Goal: Complete application form

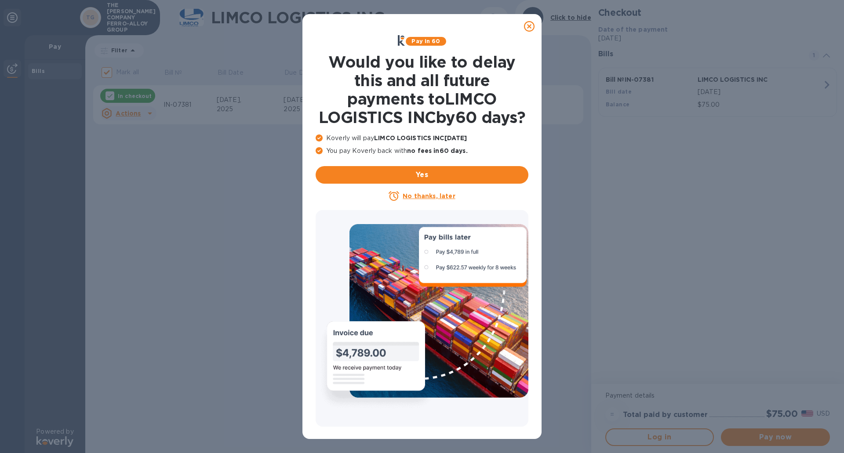
click at [530, 26] on icon at bounding box center [529, 26] width 11 height 11
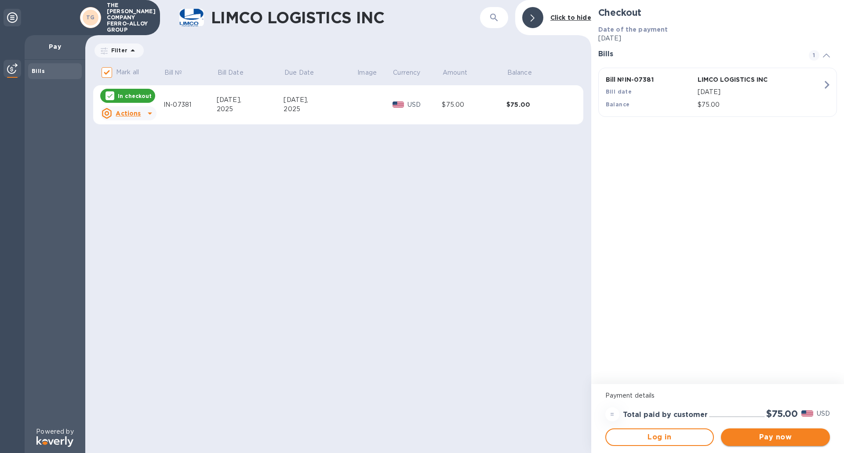
click at [774, 431] on button "Pay now" at bounding box center [775, 438] width 109 height 18
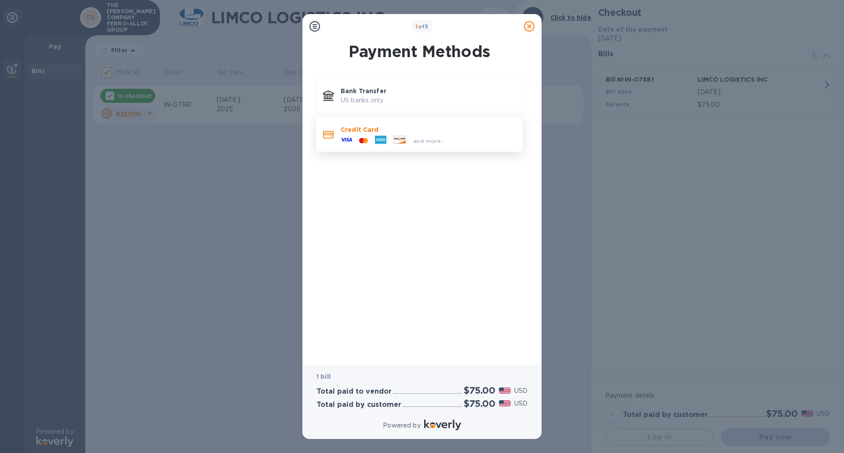
click at [393, 144] on div at bounding box center [400, 141] width 20 height 10
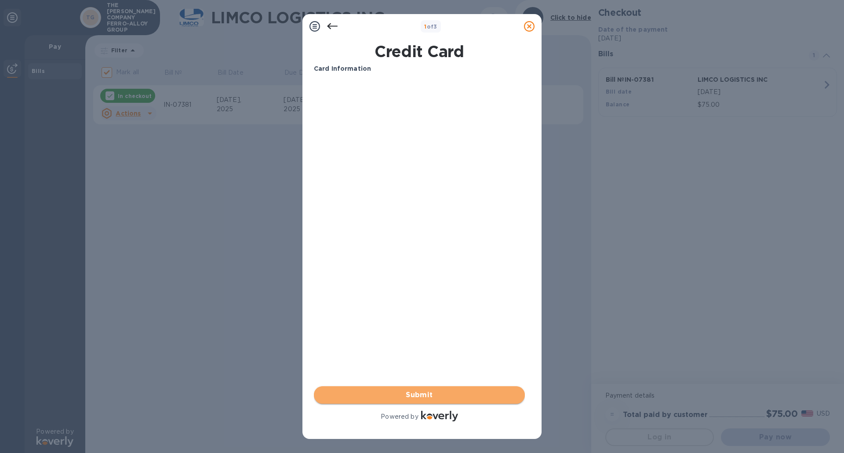
click at [414, 395] on span "Submit" at bounding box center [419, 395] width 197 height 11
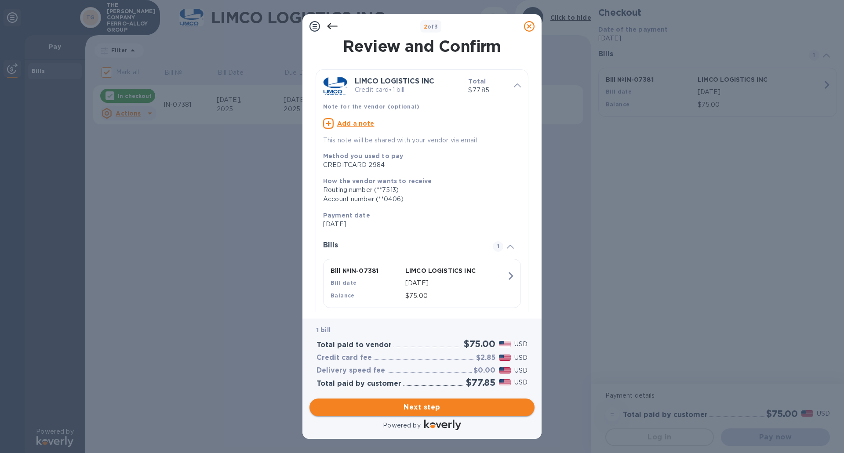
click at [402, 410] on span "Next step" at bounding box center [421, 407] width 211 height 11
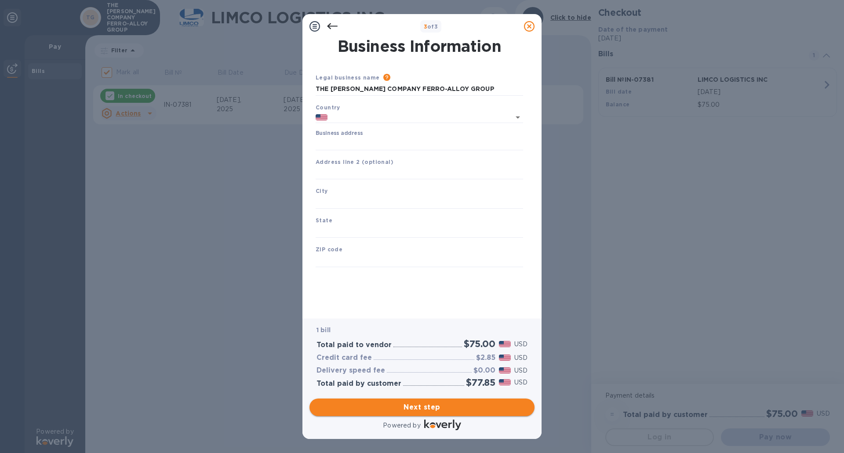
type input "[GEOGRAPHIC_DATA]"
click at [477, 85] on input "THE [PERSON_NAME] COMPANY FERRO-ALLOY GROUP" at bounding box center [419, 89] width 207 height 13
drag, startPoint x: 496, startPoint y: 91, endPoint x: 349, endPoint y: 95, distance: 147.3
click at [350, 94] on input "THE [PERSON_NAME] COMPANY FERRO-ALLOY GROUP" at bounding box center [419, 89] width 207 height 13
click at [421, 85] on input "THE [PERSON_NAME] COMPANY FERRO-ALLOY GROUP" at bounding box center [419, 89] width 207 height 13
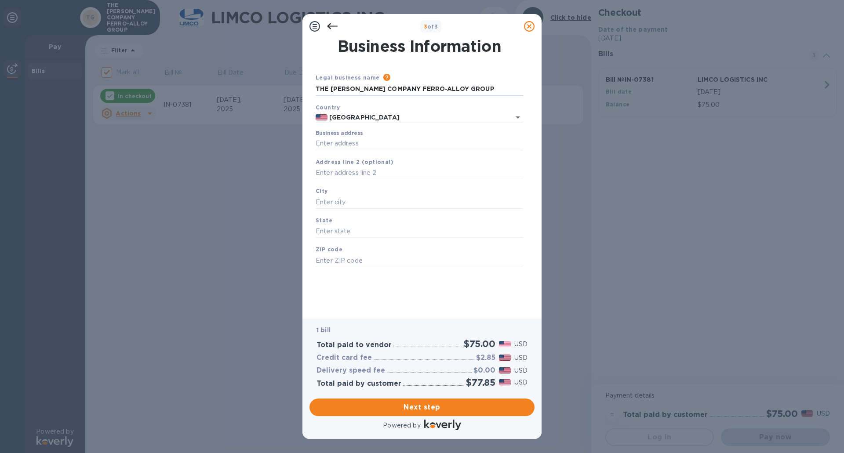
drag, startPoint x: 496, startPoint y: 90, endPoint x: 312, endPoint y: 98, distance: 183.9
click at [312, 98] on div "Legal business name Please provide the legal name that appears on your SS-4 for…" at bounding box center [419, 84] width 214 height 30
type input "[PERSON_NAME]"
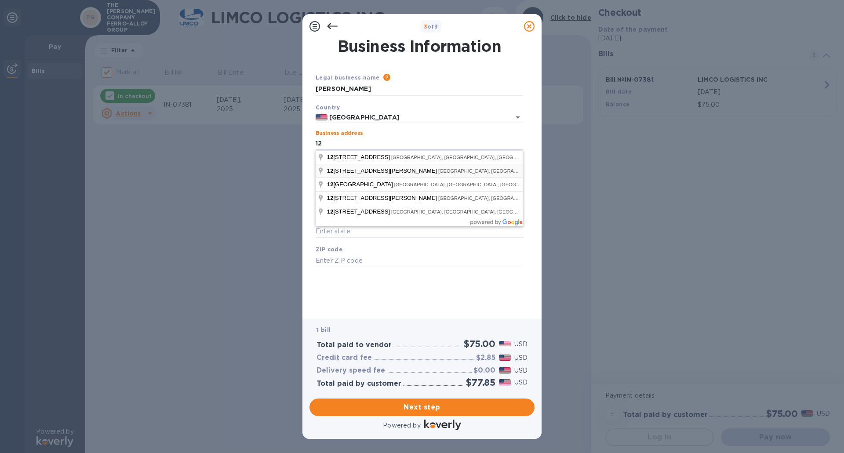
type input "[STREET_ADDRESS]"
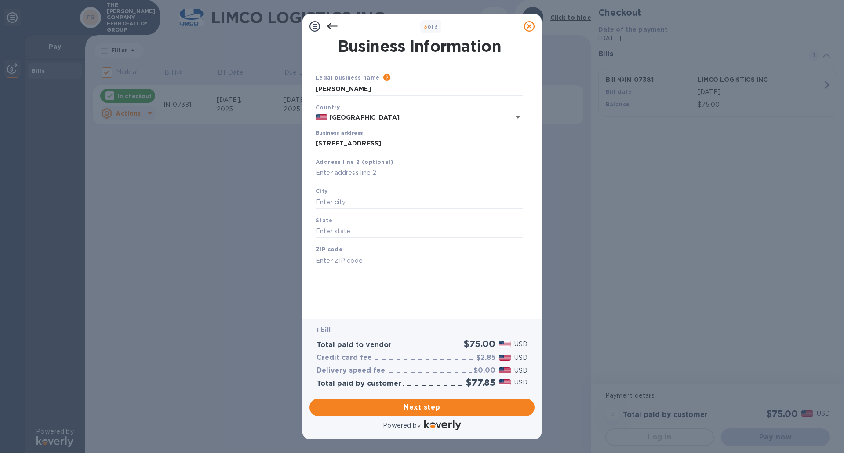
click at [339, 171] on input "text" at bounding box center [419, 173] width 207 height 13
type input "STE 201"
type input "[GEOGRAPHIC_DATA]"
type input "MD"
type input "21230"
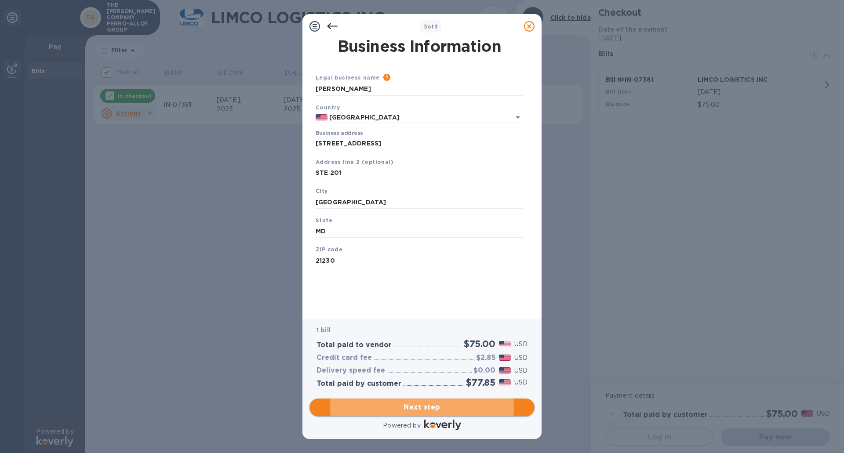
click at [382, 405] on span "Next step" at bounding box center [421, 407] width 211 height 11
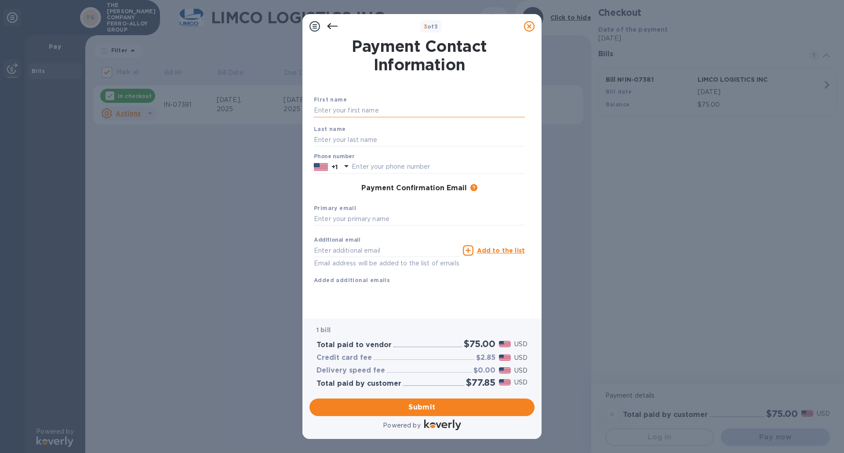
click at [343, 112] on input "text" at bounding box center [419, 110] width 211 height 13
type input "[PERSON_NAME]"
type input "TRUSTY"
type input "8439710441"
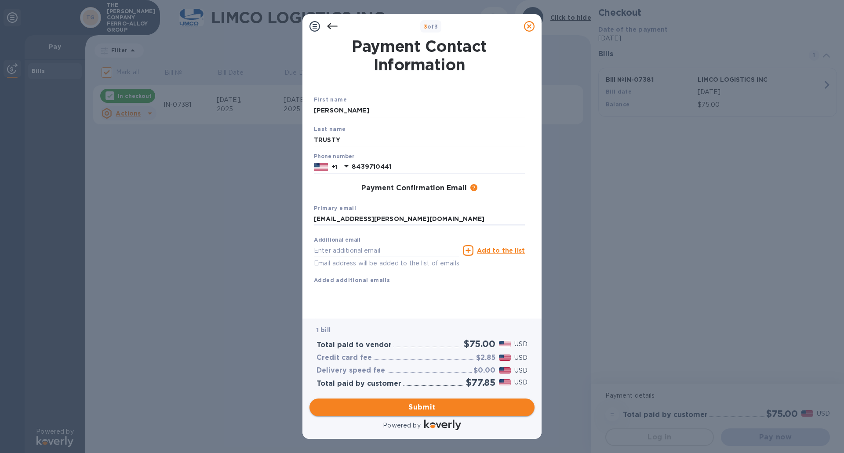
type input "[EMAIL_ADDRESS][PERSON_NAME][DOMAIN_NAME]"
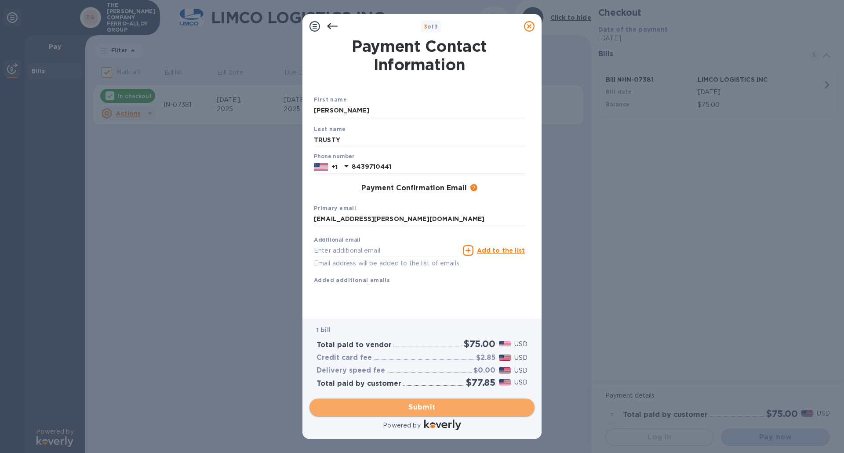
click at [484, 404] on span "Submit" at bounding box center [421, 407] width 211 height 11
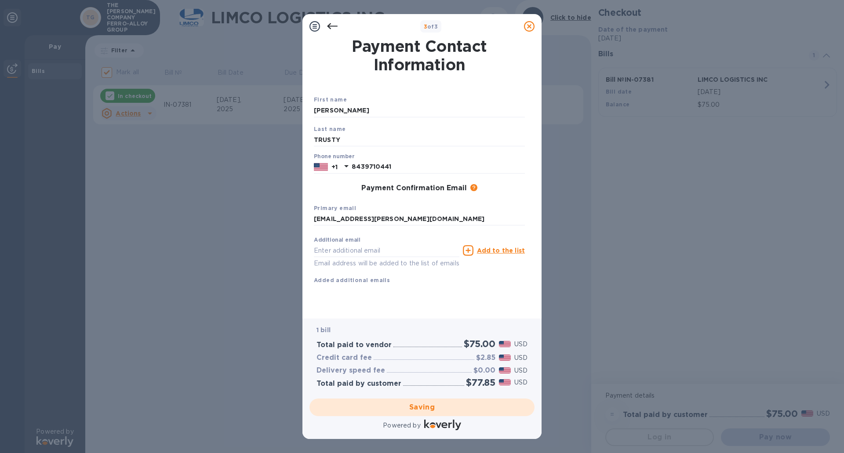
checkbox input "false"
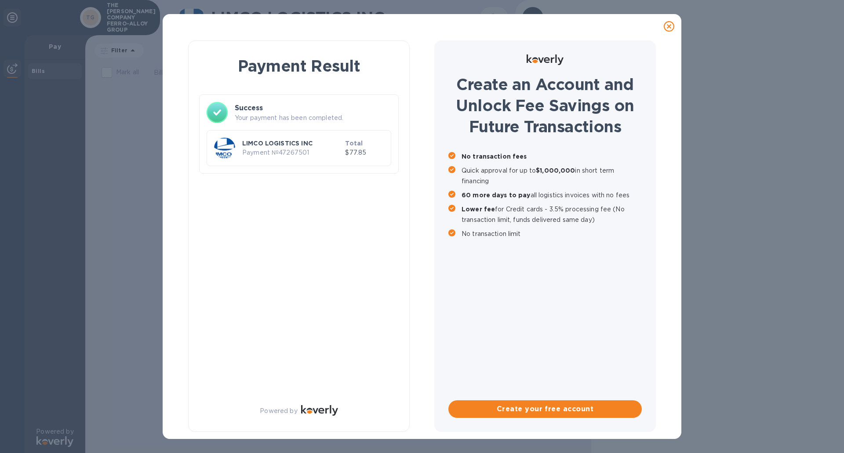
click at [351, 151] on p "$77.85" at bounding box center [364, 152] width 39 height 9
